Goal: Understand process/instructions

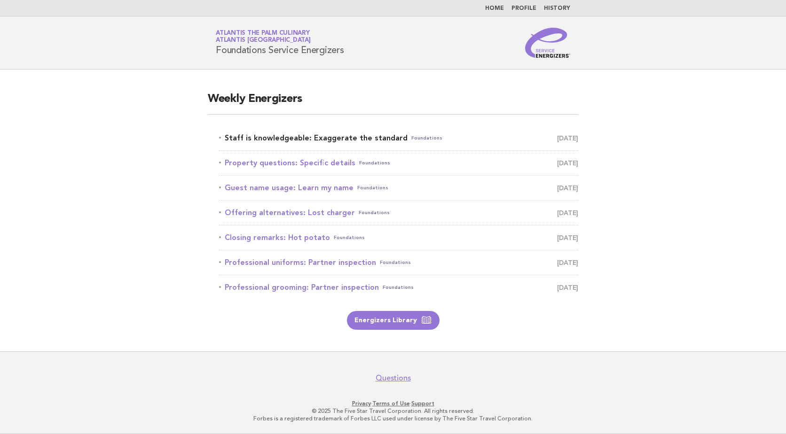
click at [333, 137] on link "Staff is knowledgeable: Exaggerate the standard Foundations September 26" at bounding box center [398, 138] width 359 height 13
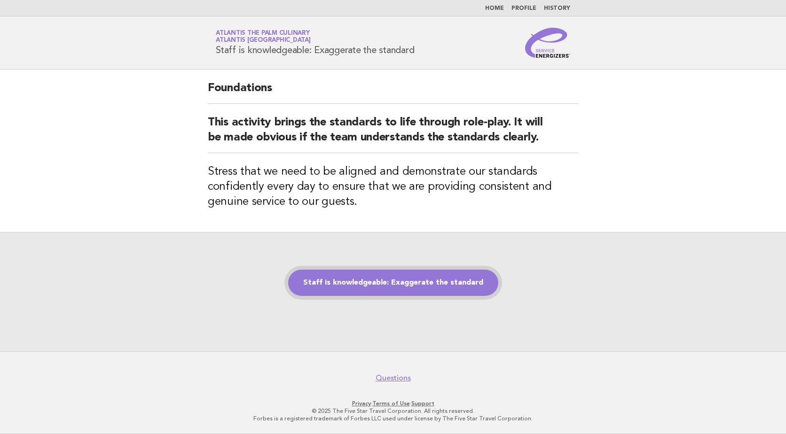
drag, startPoint x: 394, startPoint y: 284, endPoint x: 402, endPoint y: 285, distance: 8.0
click at [394, 284] on link "Staff is knowledgeable: Exaggerate the standard" at bounding box center [393, 283] width 210 height 26
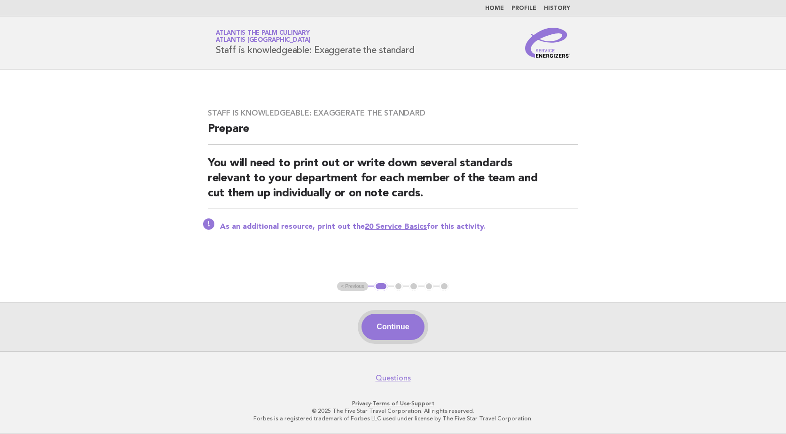
click at [388, 327] on button "Continue" at bounding box center [393, 327] width 63 height 26
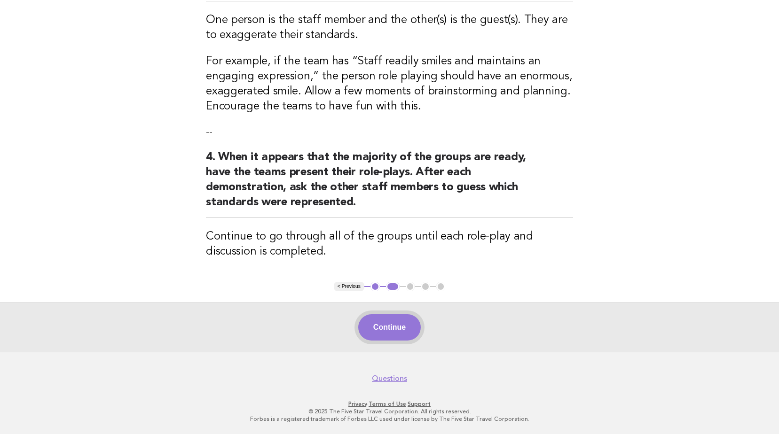
click at [400, 327] on button "Continue" at bounding box center [389, 328] width 63 height 26
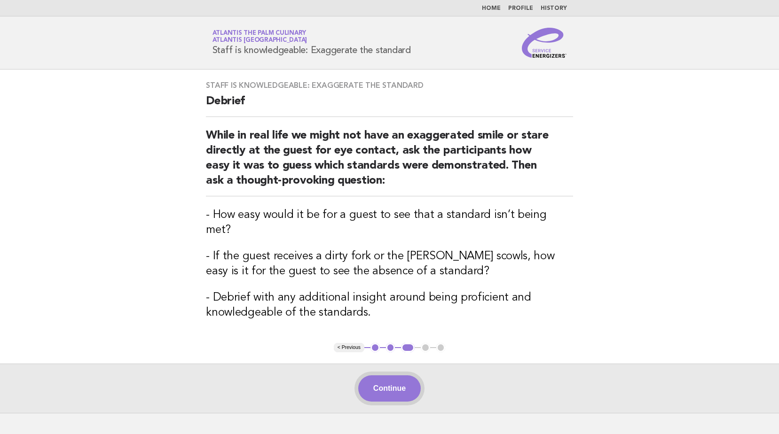
click at [401, 376] on button "Continue" at bounding box center [389, 389] width 63 height 26
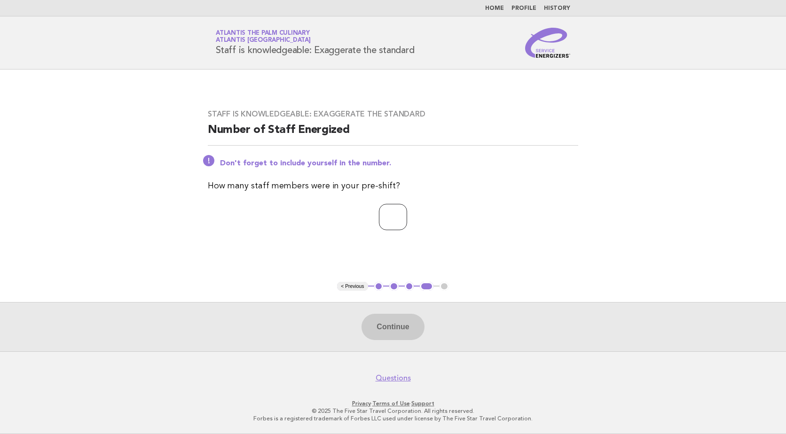
click at [380, 213] on input "number" at bounding box center [393, 217] width 28 height 26
type input "**"
click at [400, 330] on button "Continue" at bounding box center [393, 327] width 63 height 26
